Goal: Information Seeking & Learning: Find specific fact

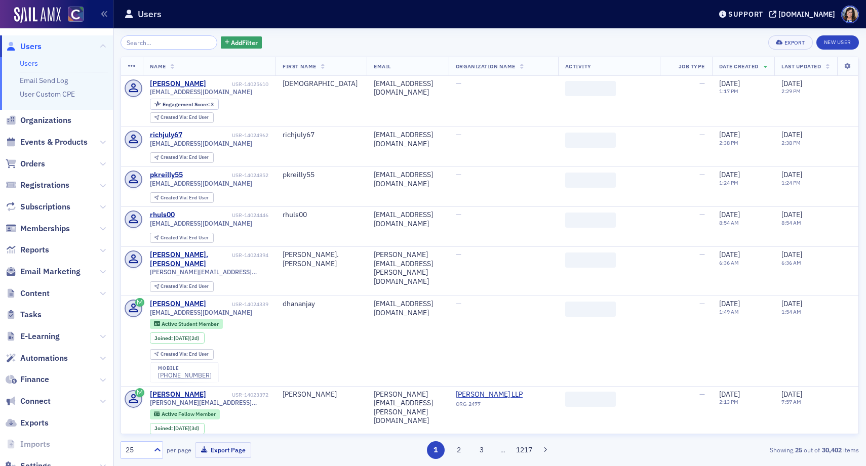
click at [159, 44] on input "search" at bounding box center [168, 42] width 97 height 14
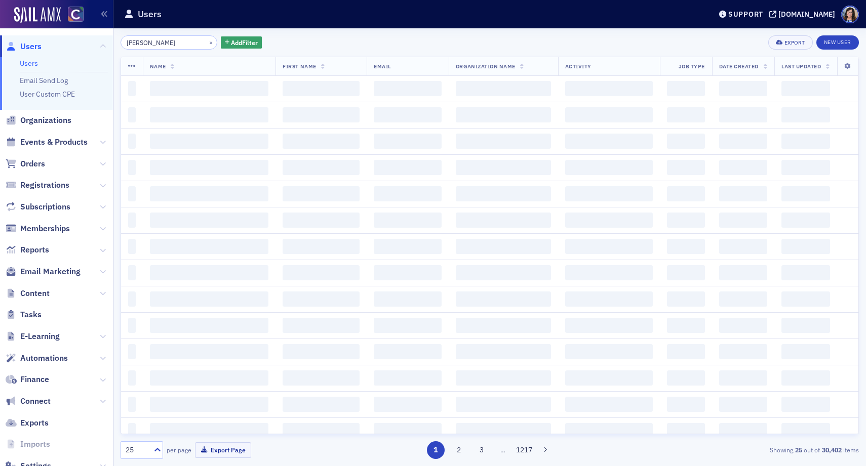
type input "[PERSON_NAME]"
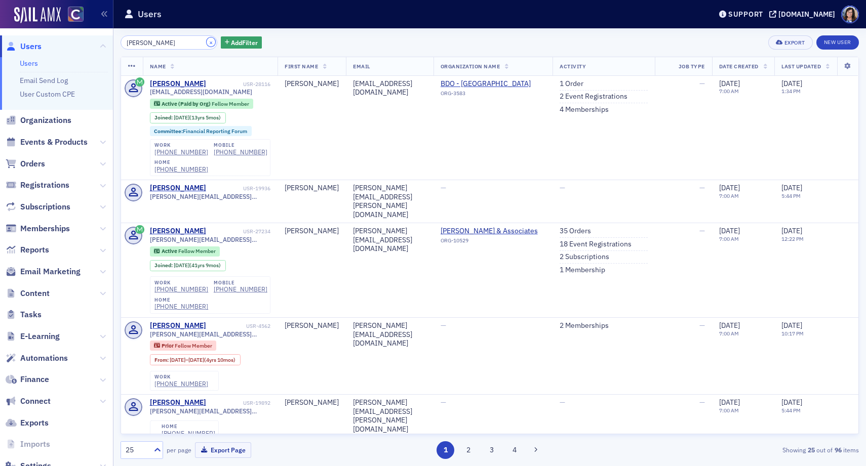
click at [207, 44] on button "×" at bounding box center [211, 41] width 9 height 9
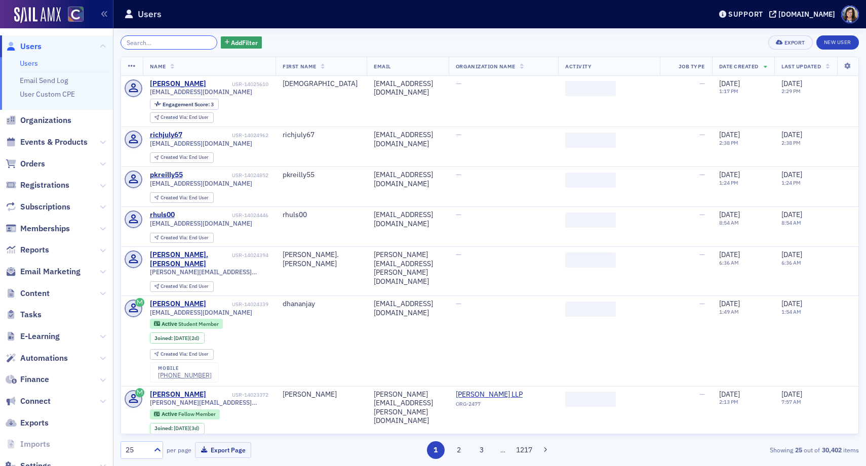
click at [180, 44] on input "search" at bounding box center [168, 42] width 97 height 14
paste input "[EMAIL_ADDRESS][DOMAIN_NAME]"
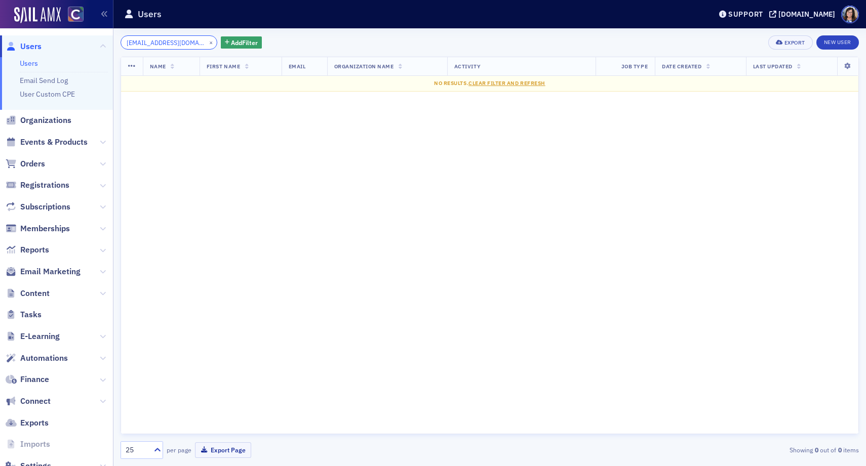
type input "[EMAIL_ADDRESS][DOMAIN_NAME]"
click at [207, 44] on button "×" at bounding box center [211, 41] width 9 height 9
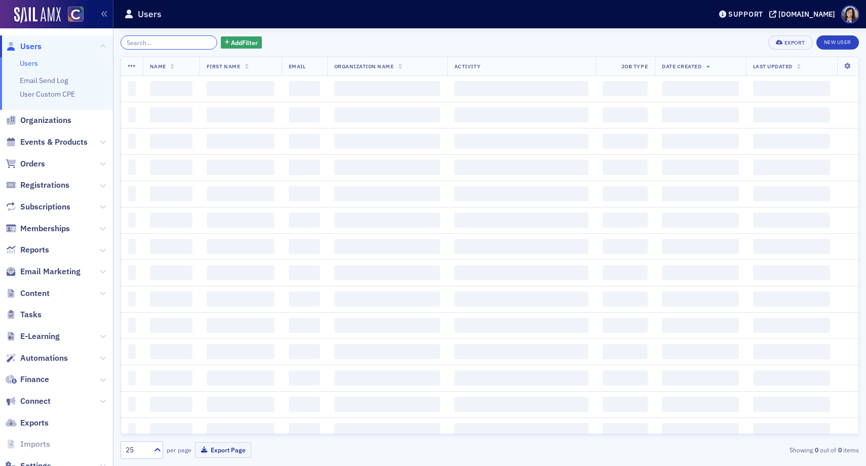
click at [180, 44] on input "search" at bounding box center [168, 42] width 97 height 14
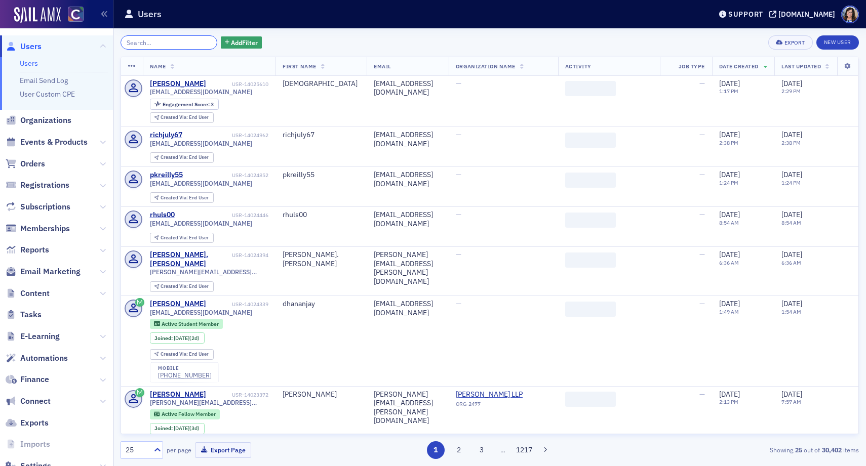
paste input "[EMAIL_ADDRESS][PERSON_NAME][DOMAIN_NAME]"
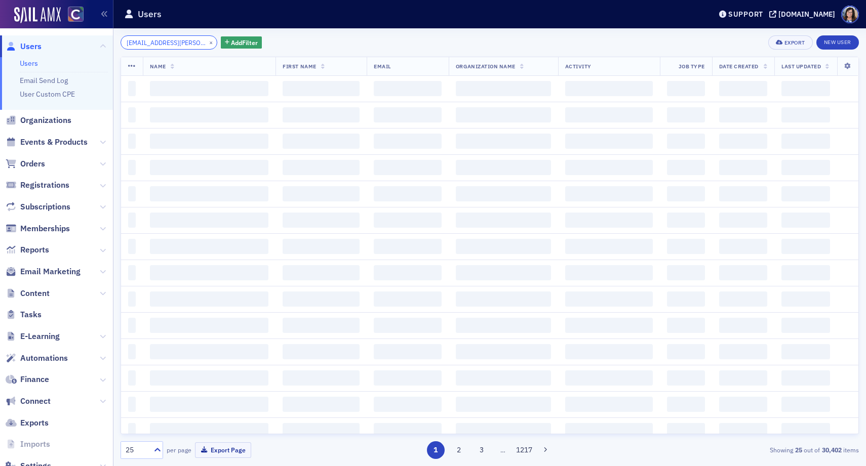
scroll to position [0, 18]
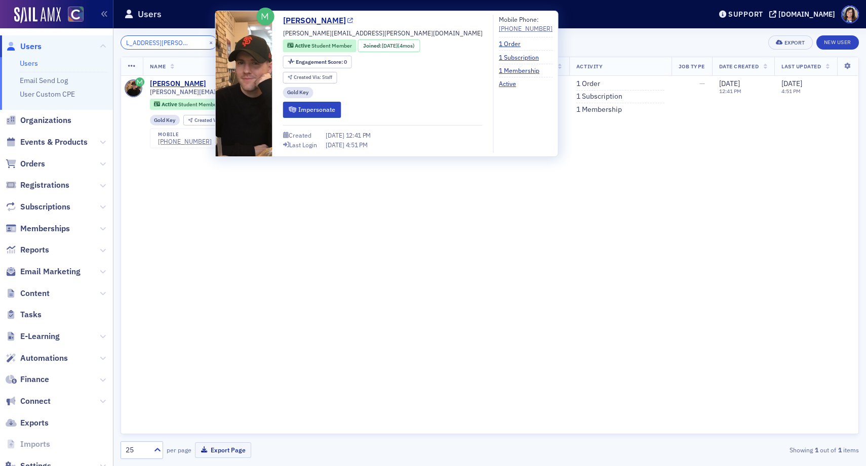
type input "[EMAIL_ADDRESS][PERSON_NAME][DOMAIN_NAME]"
click at [353, 21] on icon at bounding box center [350, 21] width 6 height 6
drag, startPoint x: 373, startPoint y: 33, endPoint x: 279, endPoint y: 32, distance: 93.6
click at [279, 32] on div "[PERSON_NAME] Cooper [EMAIL_ADDRESS][PERSON_NAME][DOMAIN_NAME] Active Student M…" at bounding box center [387, 84] width 332 height 138
copy span "[PERSON_NAME][EMAIL_ADDRESS][PERSON_NAME][DOMAIN_NAME]"
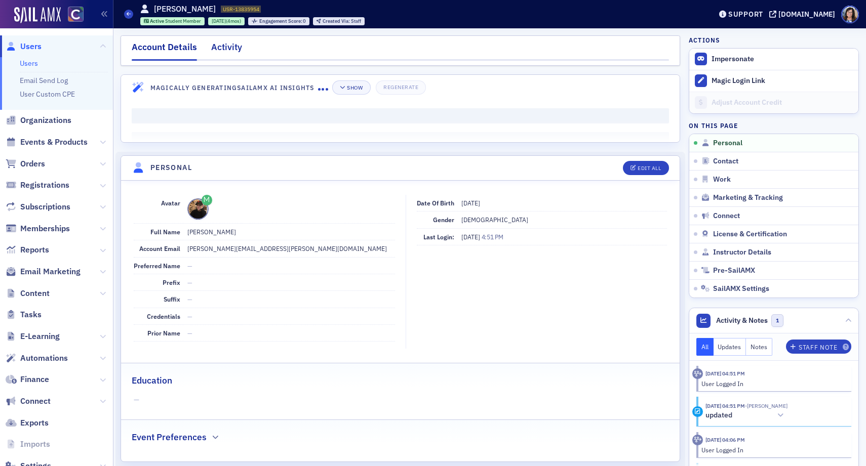
click at [234, 49] on div "Activity" at bounding box center [226, 49] width 31 height 19
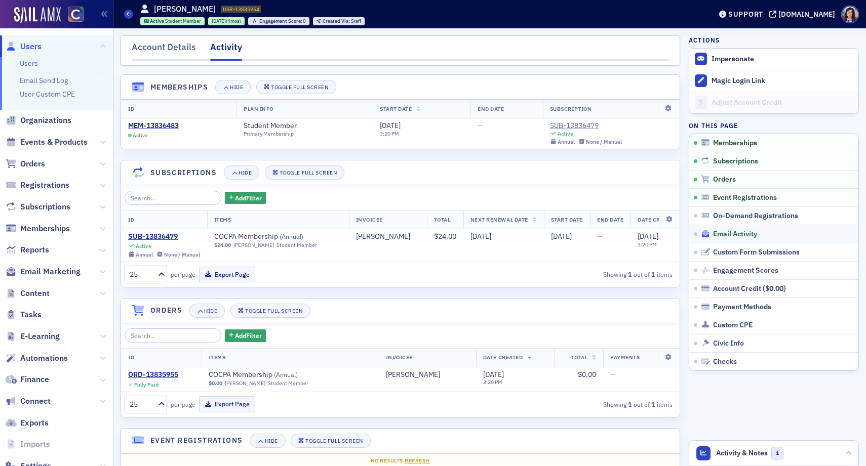
click at [729, 236] on span "Email Activity" at bounding box center [735, 234] width 44 height 9
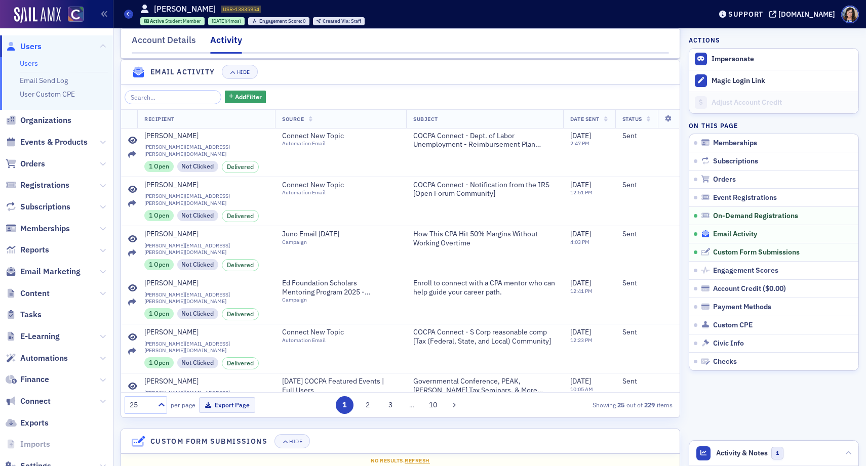
scroll to position [473, 0]
